Goal: Information Seeking & Learning: Learn about a topic

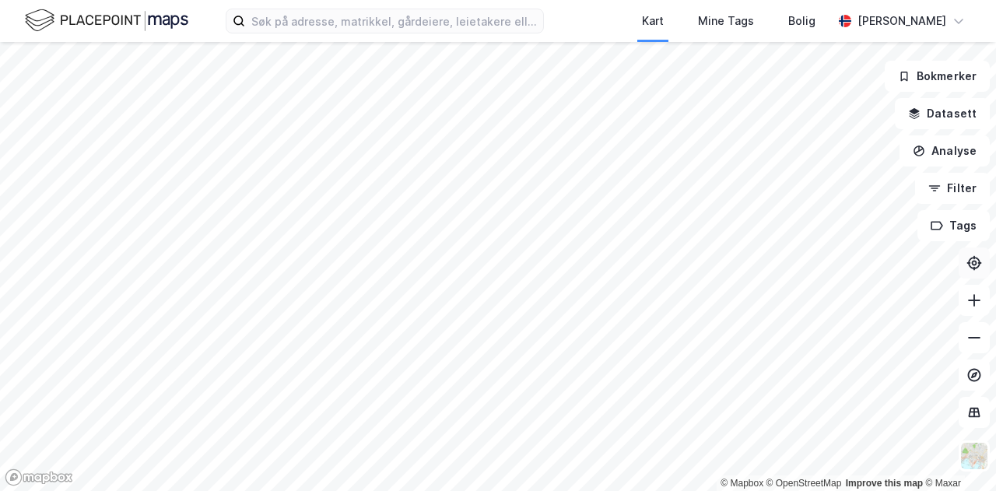
click at [496, 273] on button at bounding box center [974, 263] width 31 height 31
